Goal: Information Seeking & Learning: Learn about a topic

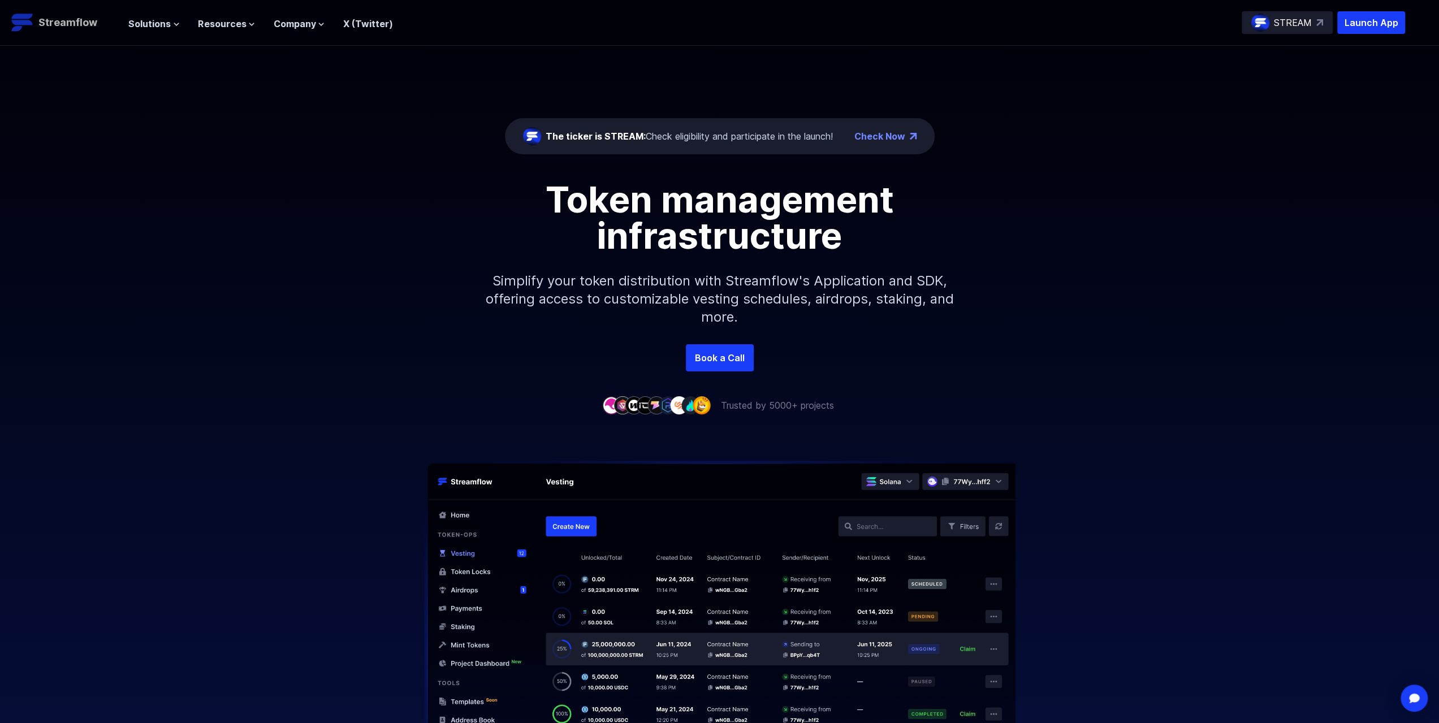
click at [60, 28] on p "Streamflow" at bounding box center [67, 23] width 59 height 16
click at [164, 29] on span "Solutions" at bounding box center [149, 24] width 42 height 14
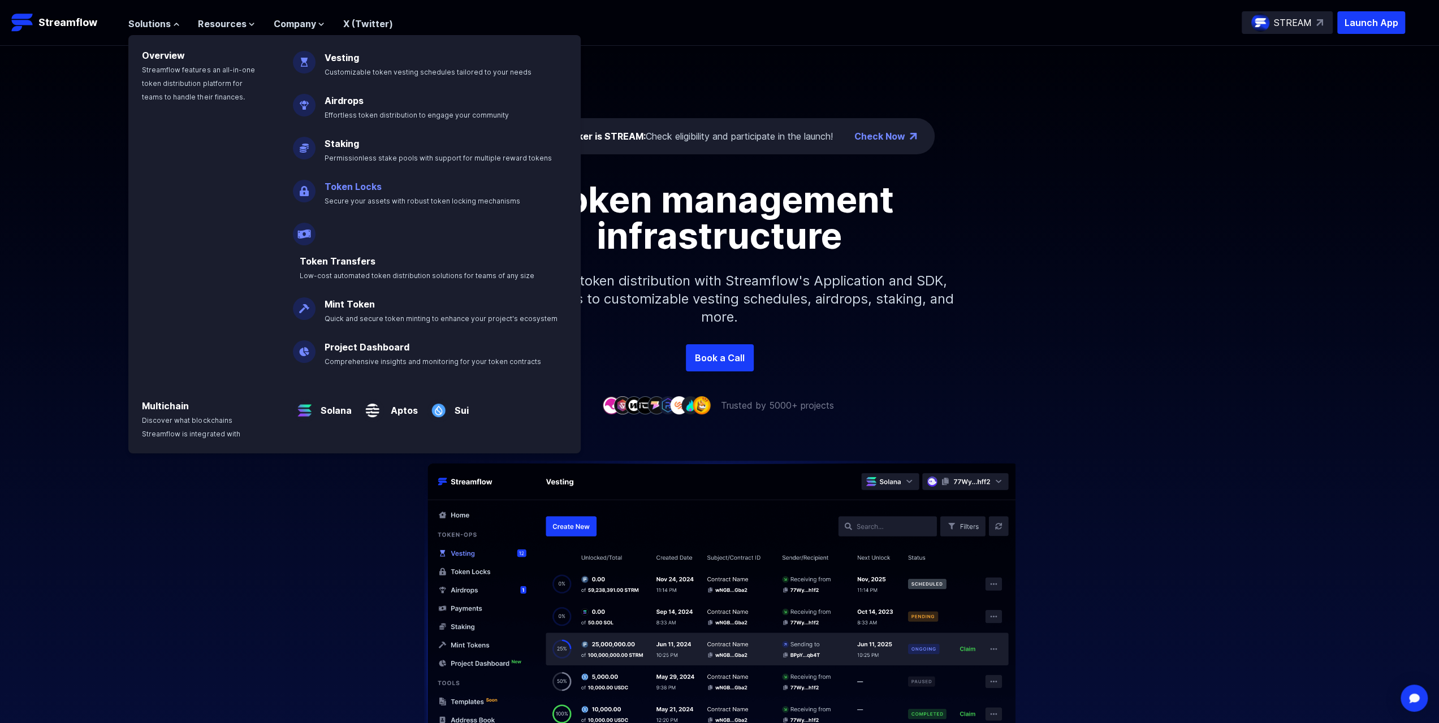
click at [399, 197] on span "Secure your assets with robust token locking mechanisms" at bounding box center [423, 201] width 196 height 8
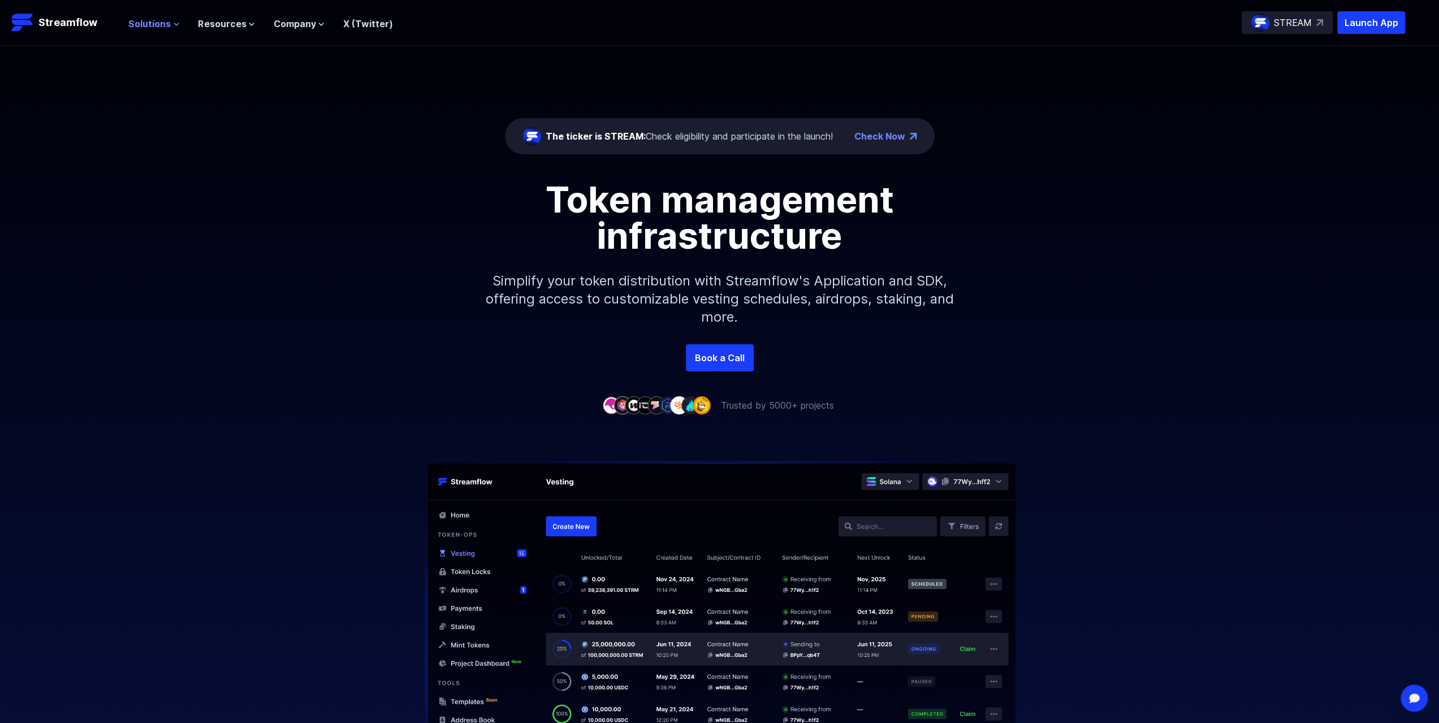
click at [148, 25] on span "Solutions" at bounding box center [149, 24] width 42 height 14
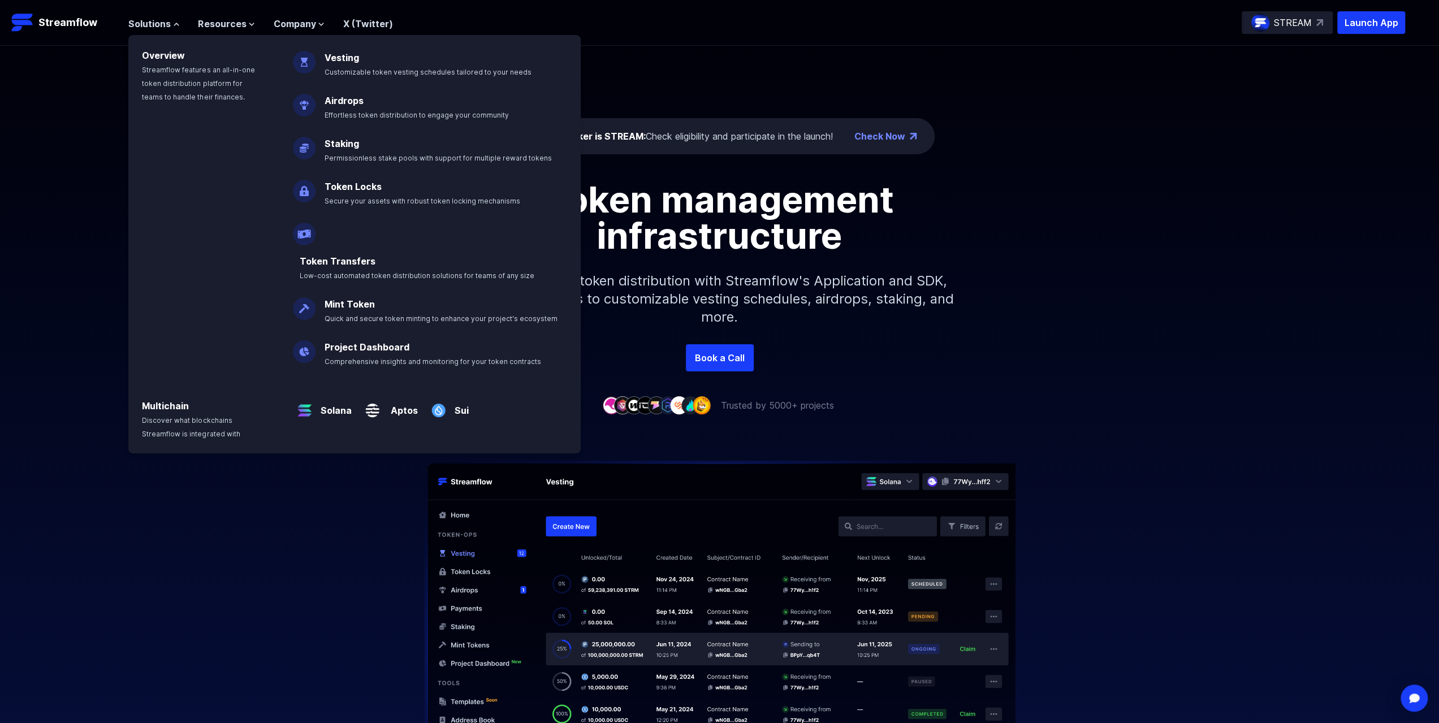
click at [309, 188] on img at bounding box center [304, 187] width 23 height 32
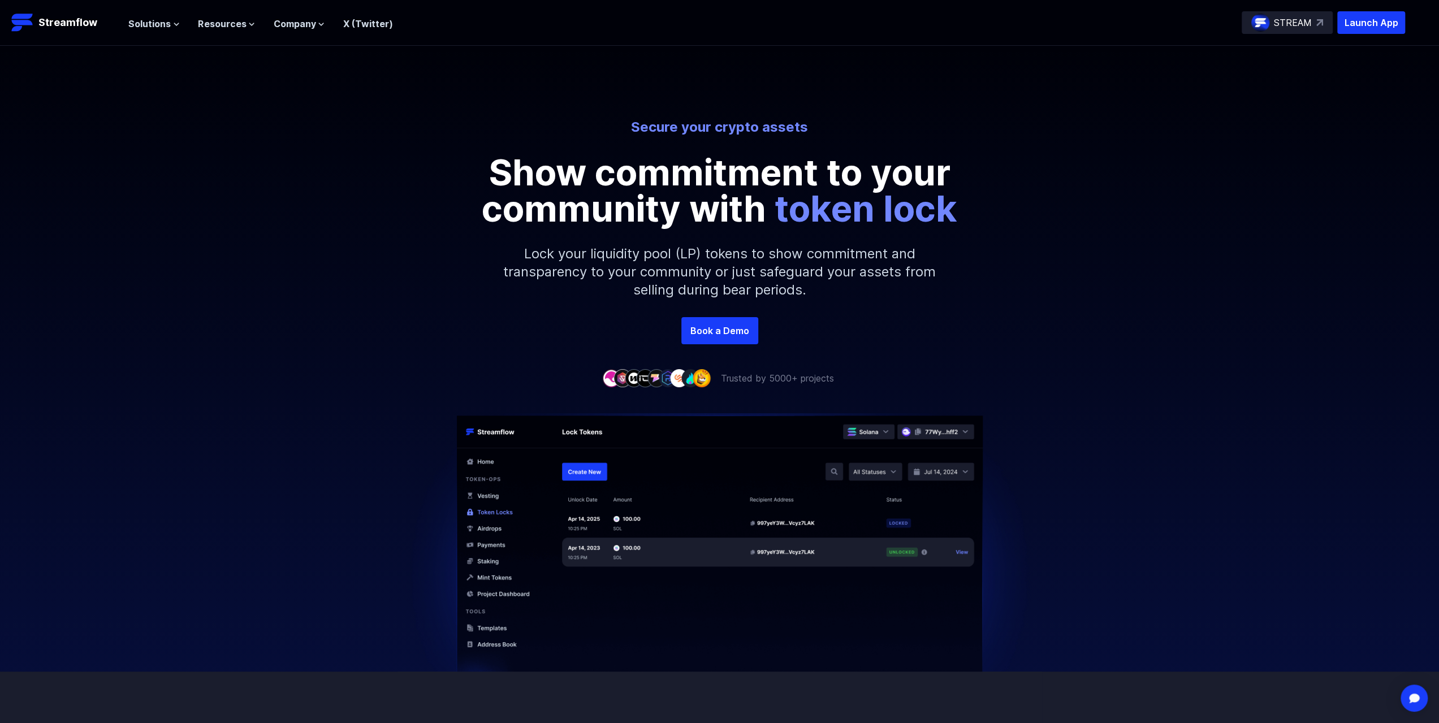
click at [382, 222] on div "Secure your crypto assets Show commitment to your community with token lock Loc…" at bounding box center [719, 217] width 1439 height 199
click at [1380, 22] on p "Launch App" at bounding box center [1371, 22] width 68 height 23
